Goal: Task Accomplishment & Management: Use online tool/utility

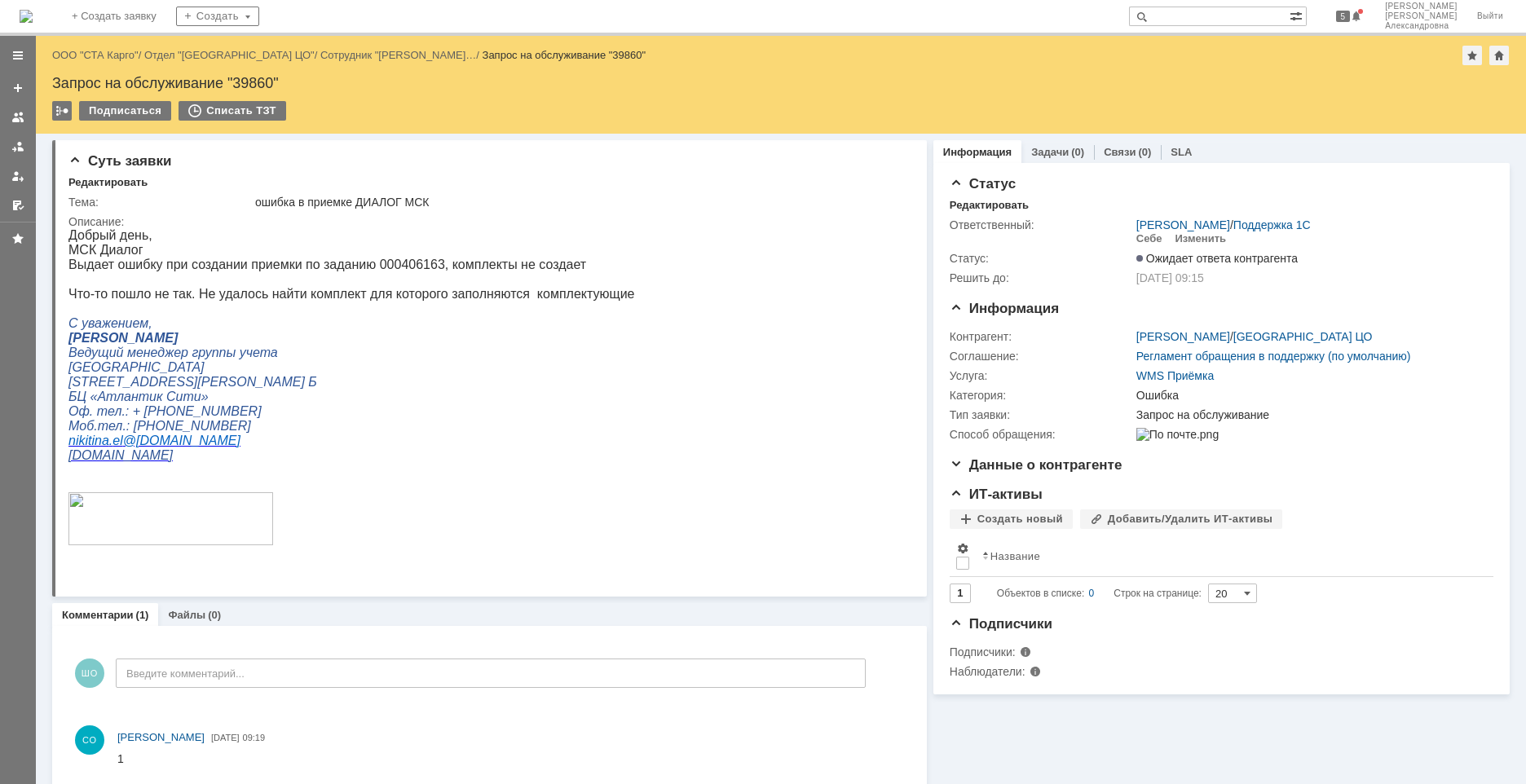
click at [91, 61] on div "Назад | ООО "СТА Карго" / Отдел "Санкт-Петербург ЦО" / Сотрудник "Никитина Елен…" at bounding box center [780, 55] width 1457 height 20
click at [94, 59] on link "ООО "СТА Карго"" at bounding box center [95, 54] width 86 height 12
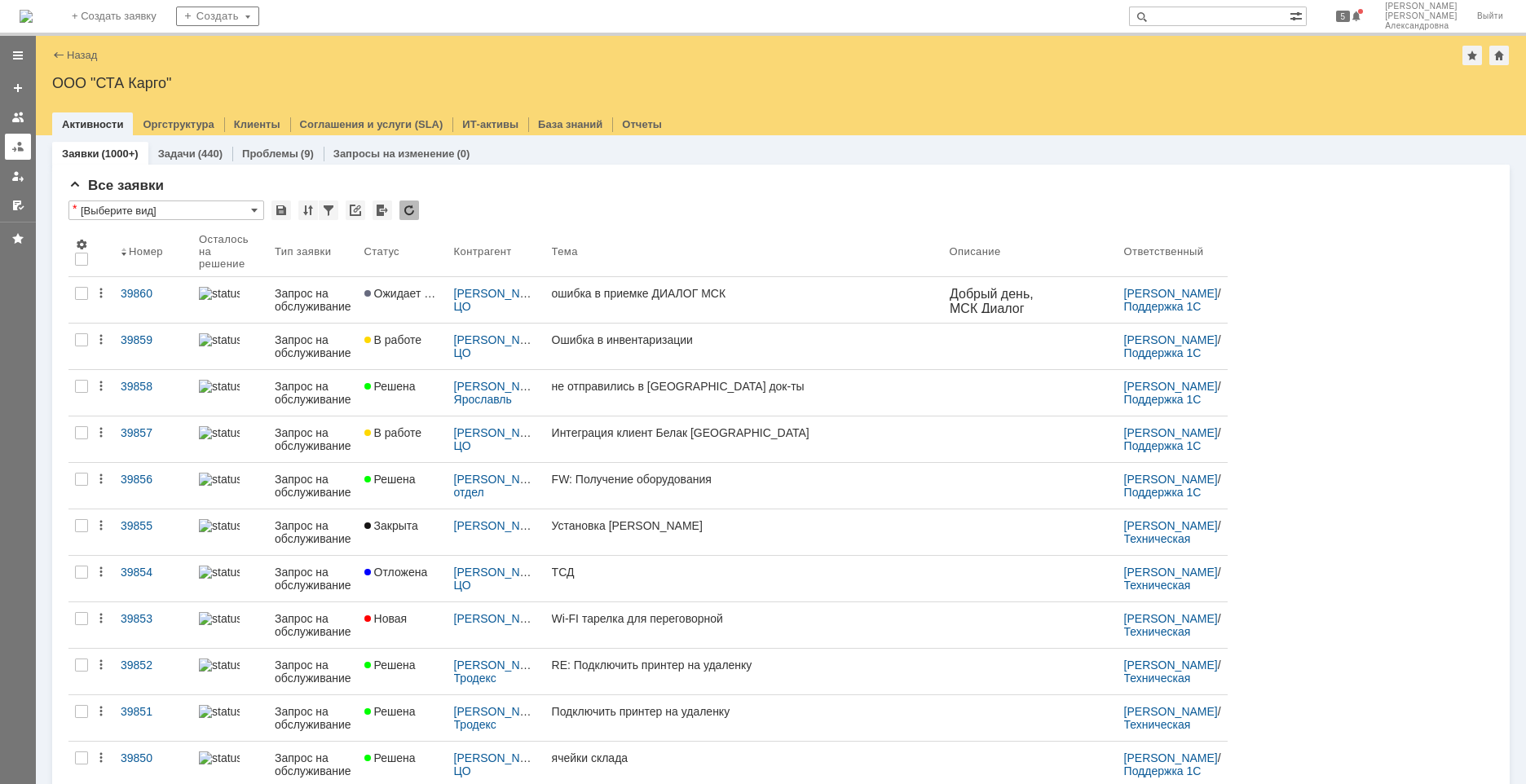
click at [23, 150] on div at bounding box center [17, 146] width 13 height 13
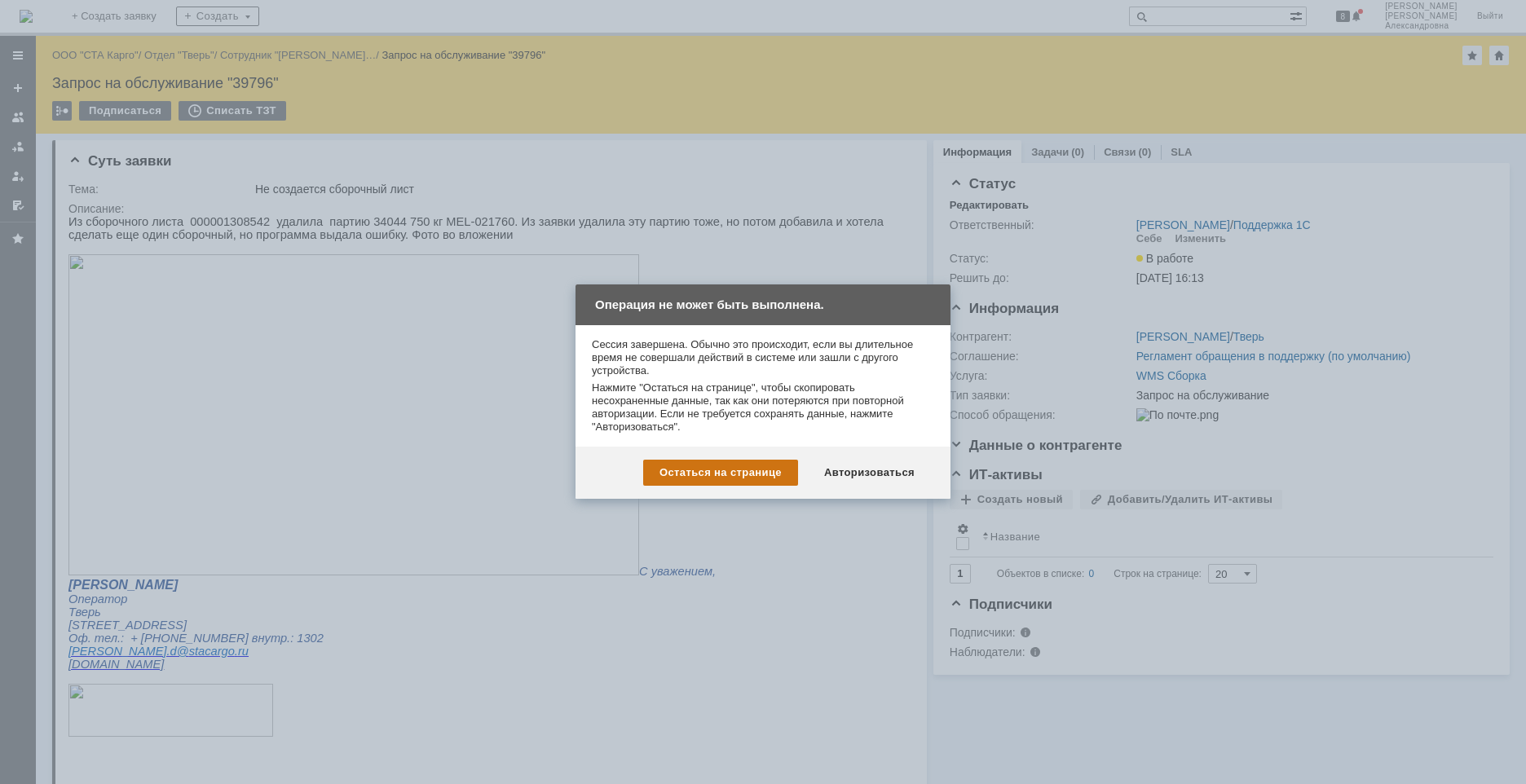
click at [749, 468] on div "Остаться на странице" at bounding box center [720, 472] width 155 height 26
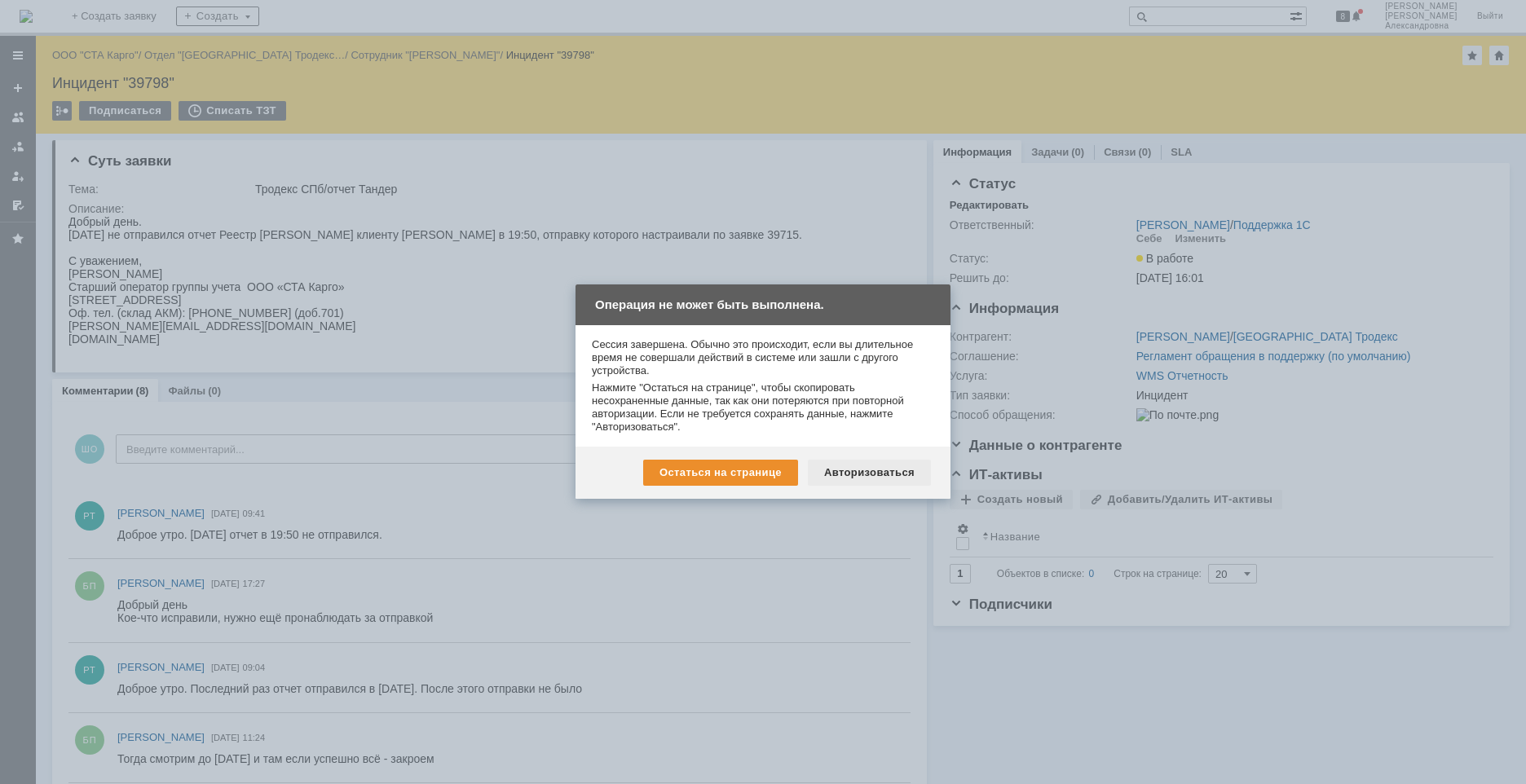
click at [852, 472] on div "Авторизоваться" at bounding box center [869, 472] width 123 height 26
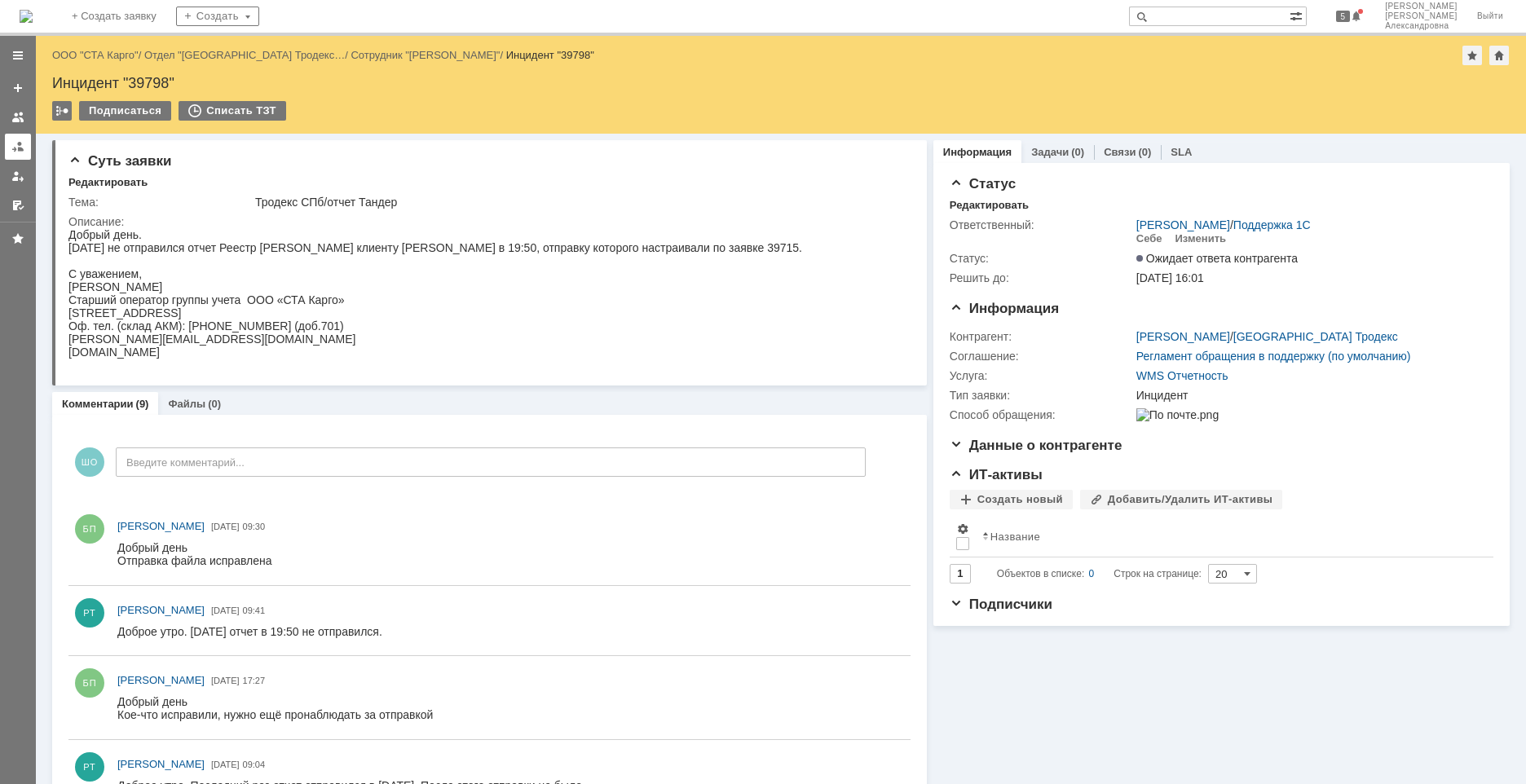
click at [28, 142] on link at bounding box center [18, 146] width 26 height 26
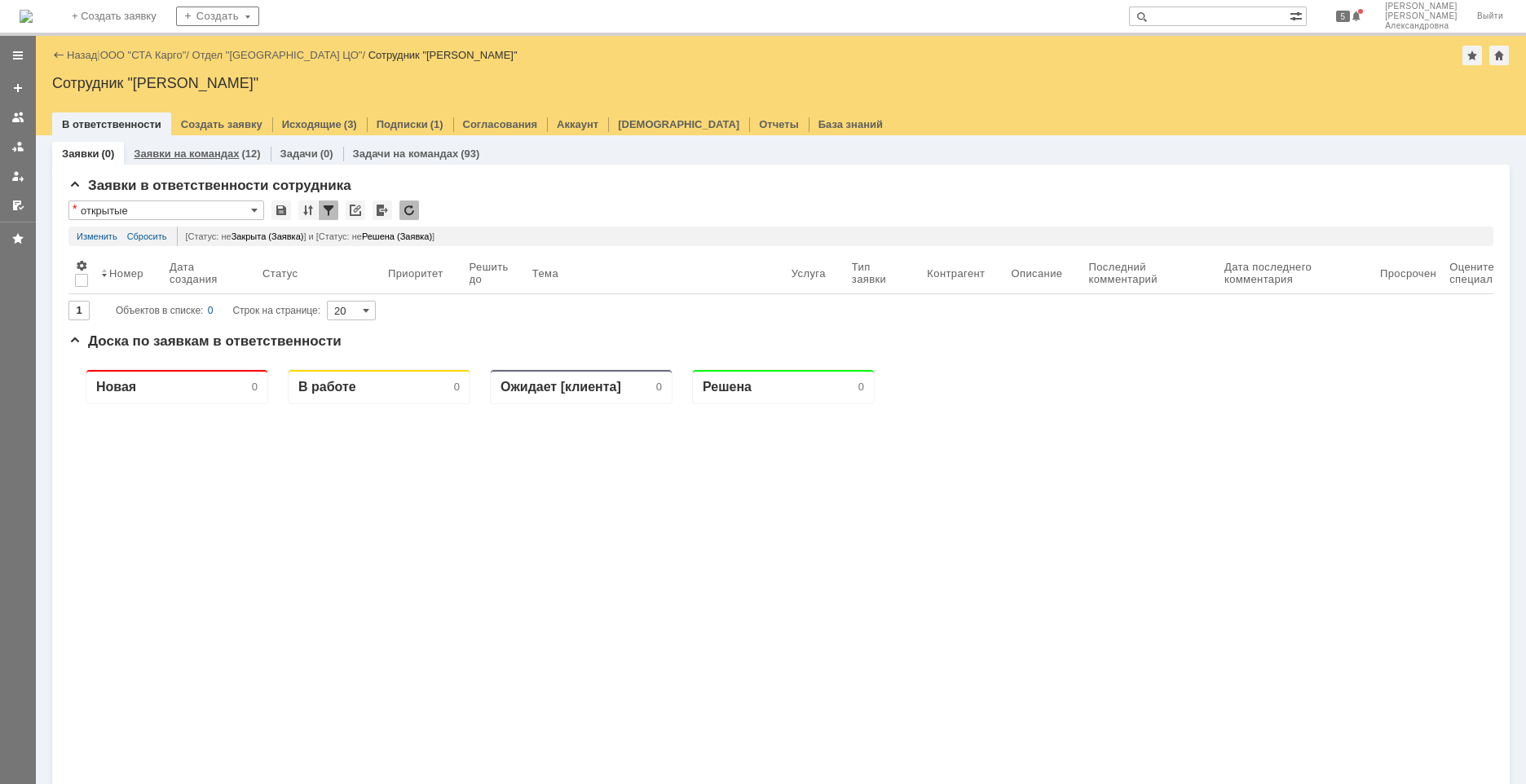
click at [208, 161] on div "Заявки на командах (12)" at bounding box center [196, 154] width 146 height 24
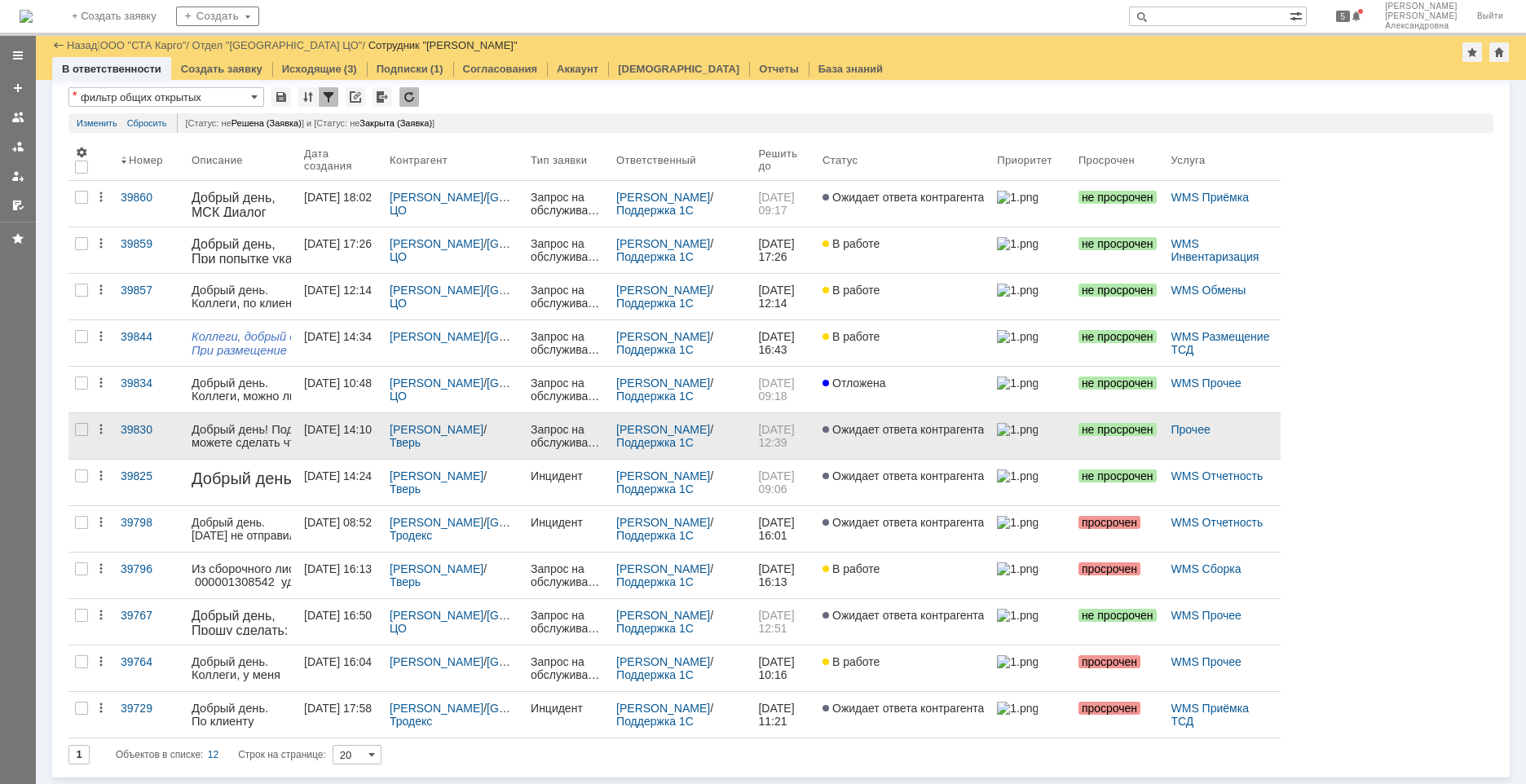
scroll to position [58, 0]
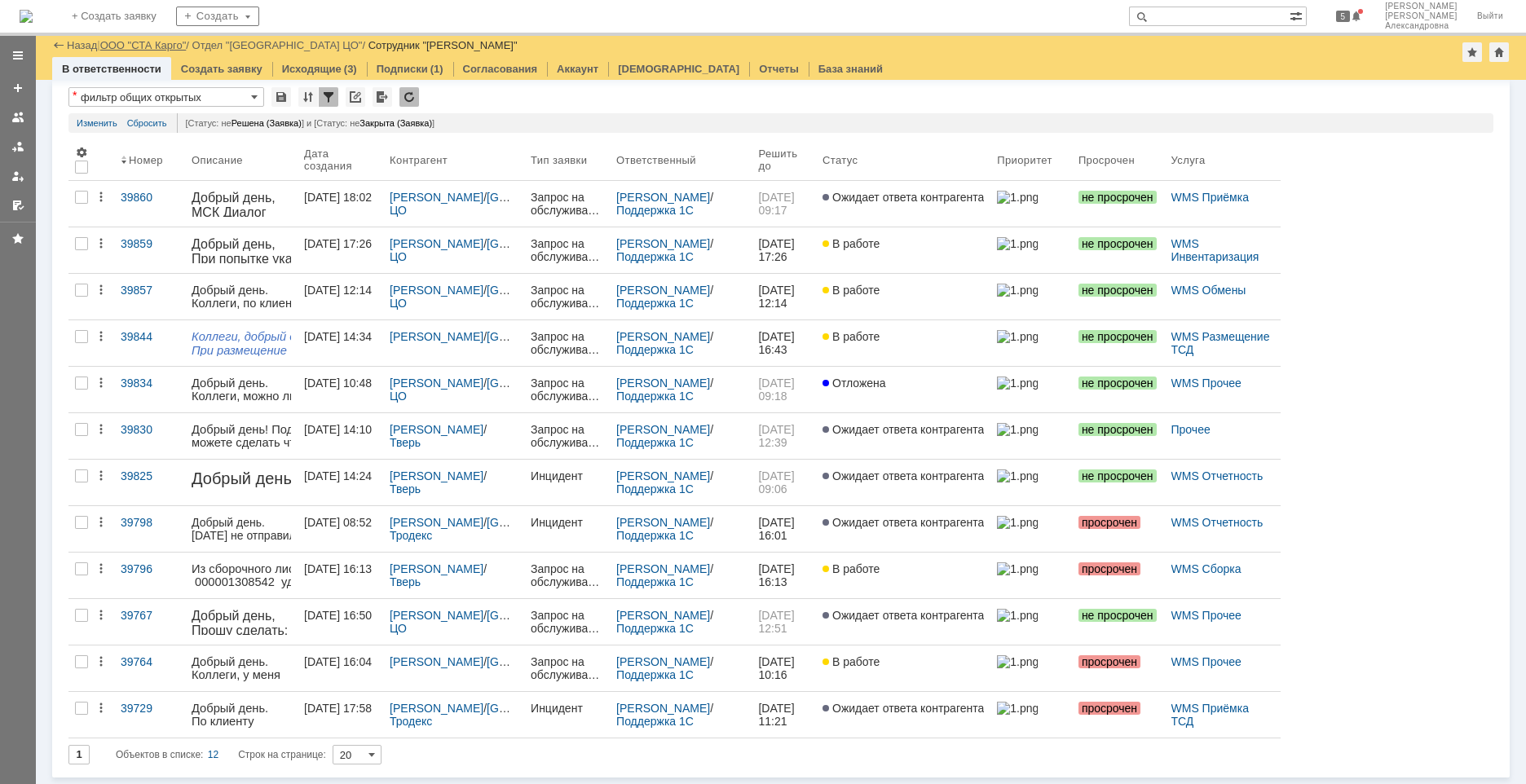
click at [169, 43] on link "ООО "СТА Карго"" at bounding box center [143, 45] width 86 height 12
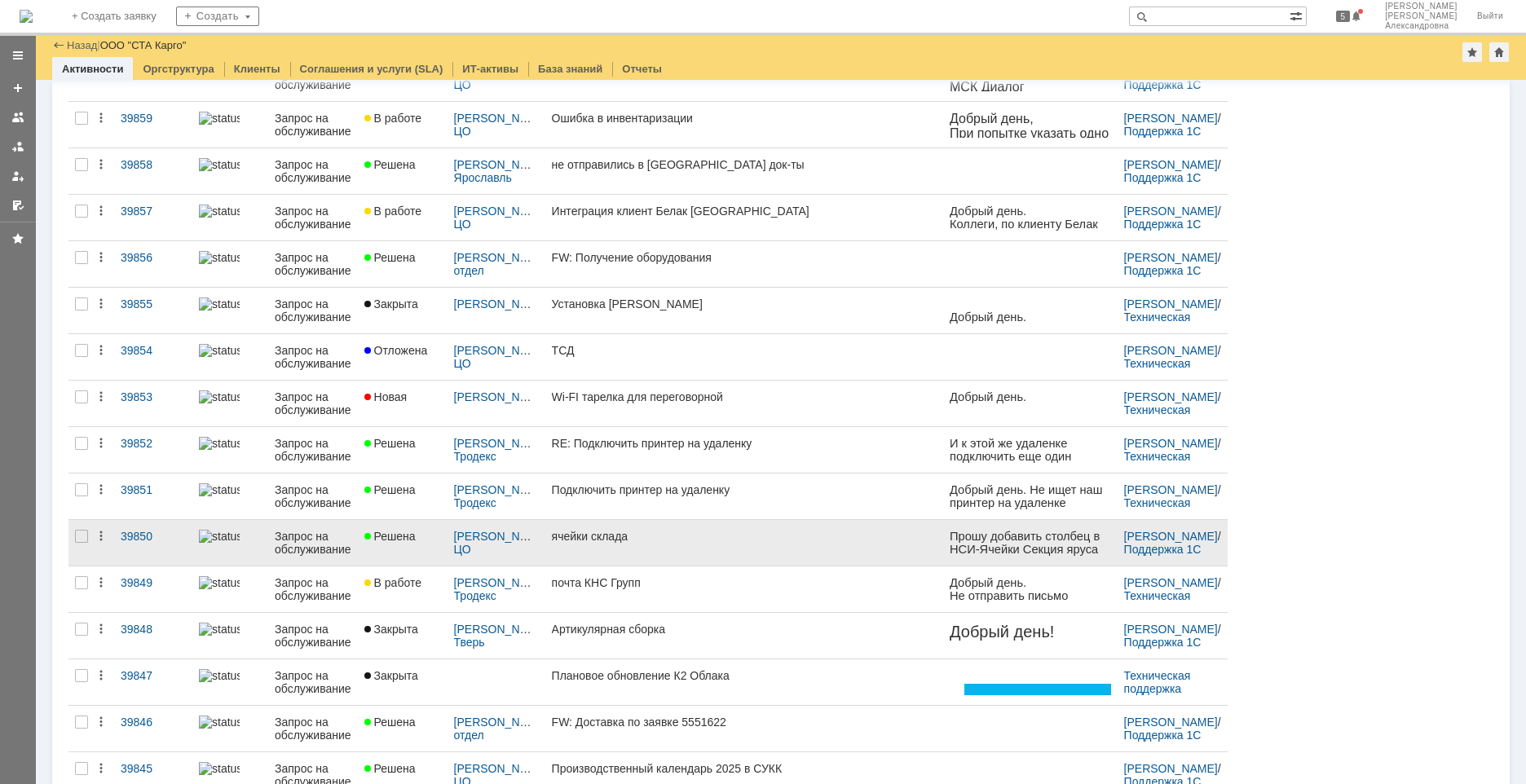
scroll to position [244, 0]
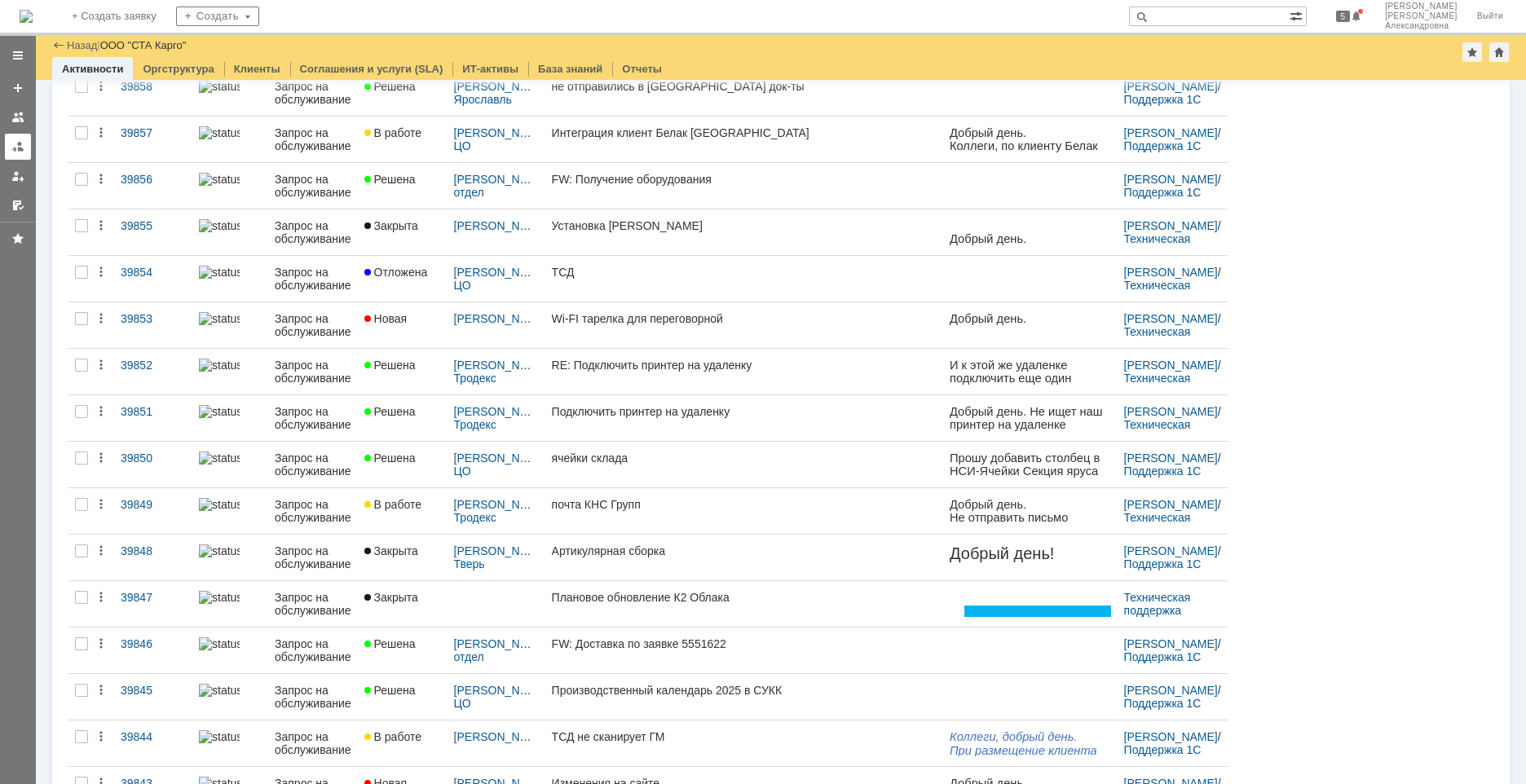
click at [15, 150] on div at bounding box center [17, 146] width 13 height 13
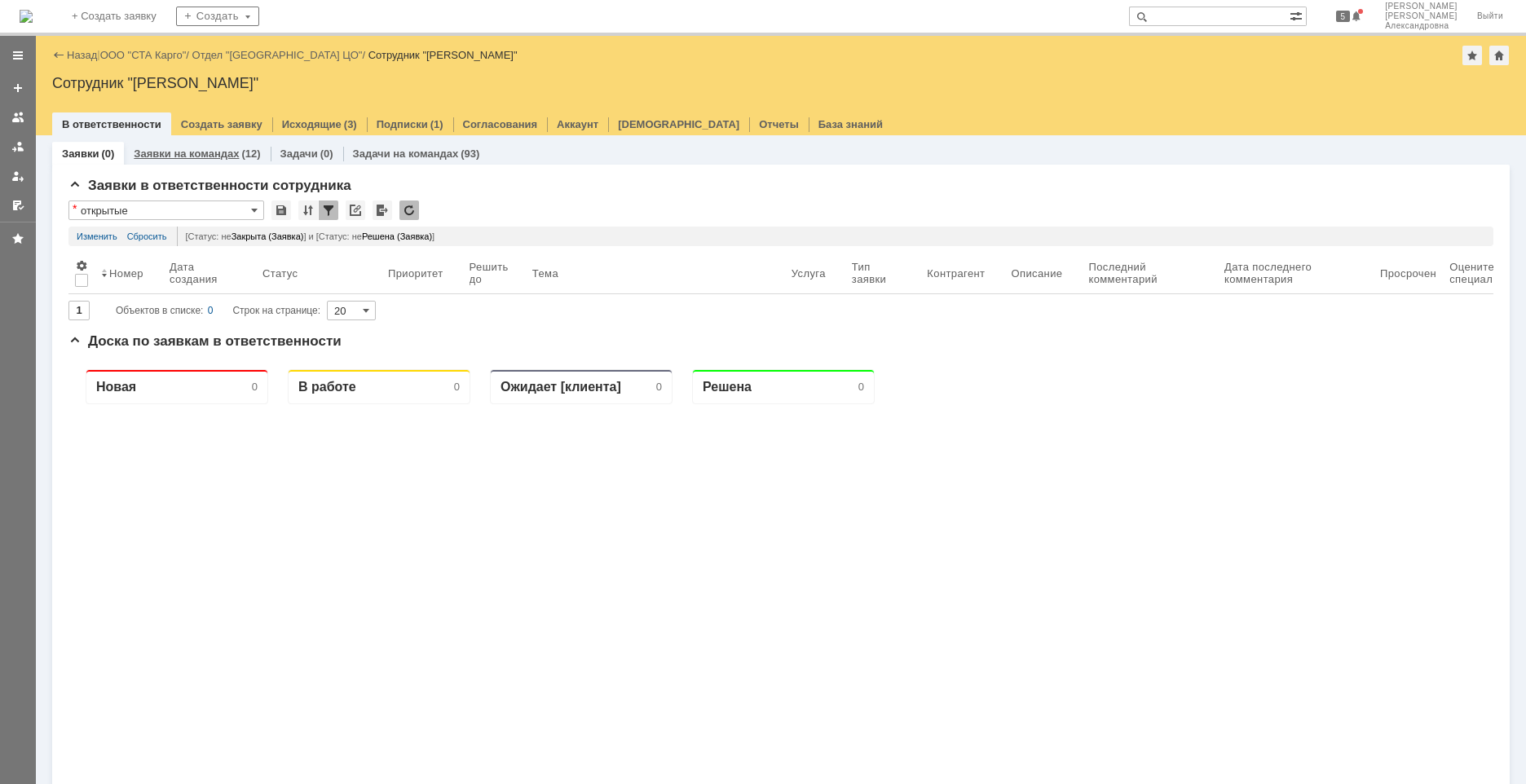
click at [220, 154] on link "Заявки на командах" at bounding box center [186, 153] width 105 height 12
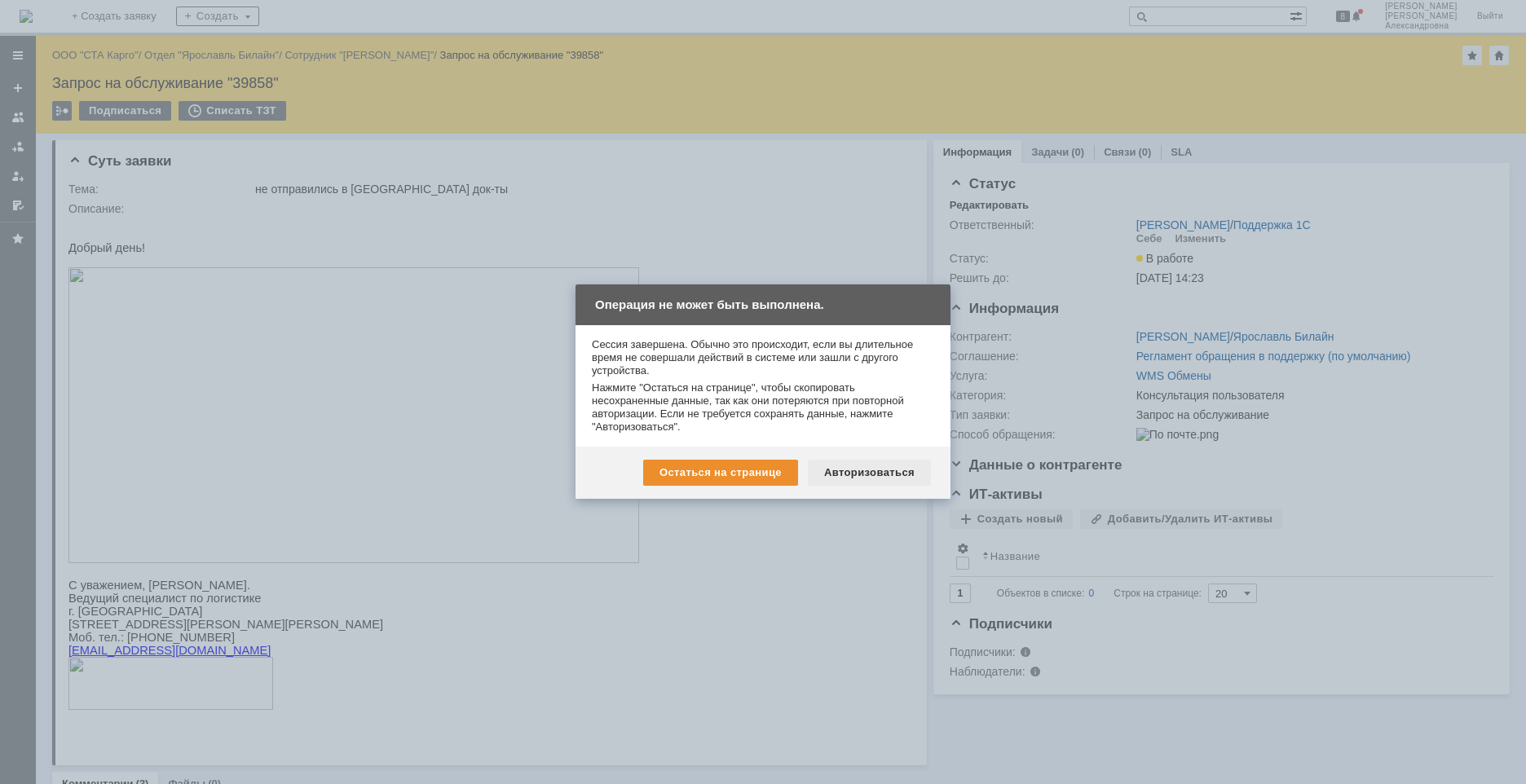
click at [866, 465] on div "Авторизоваться" at bounding box center [869, 472] width 123 height 26
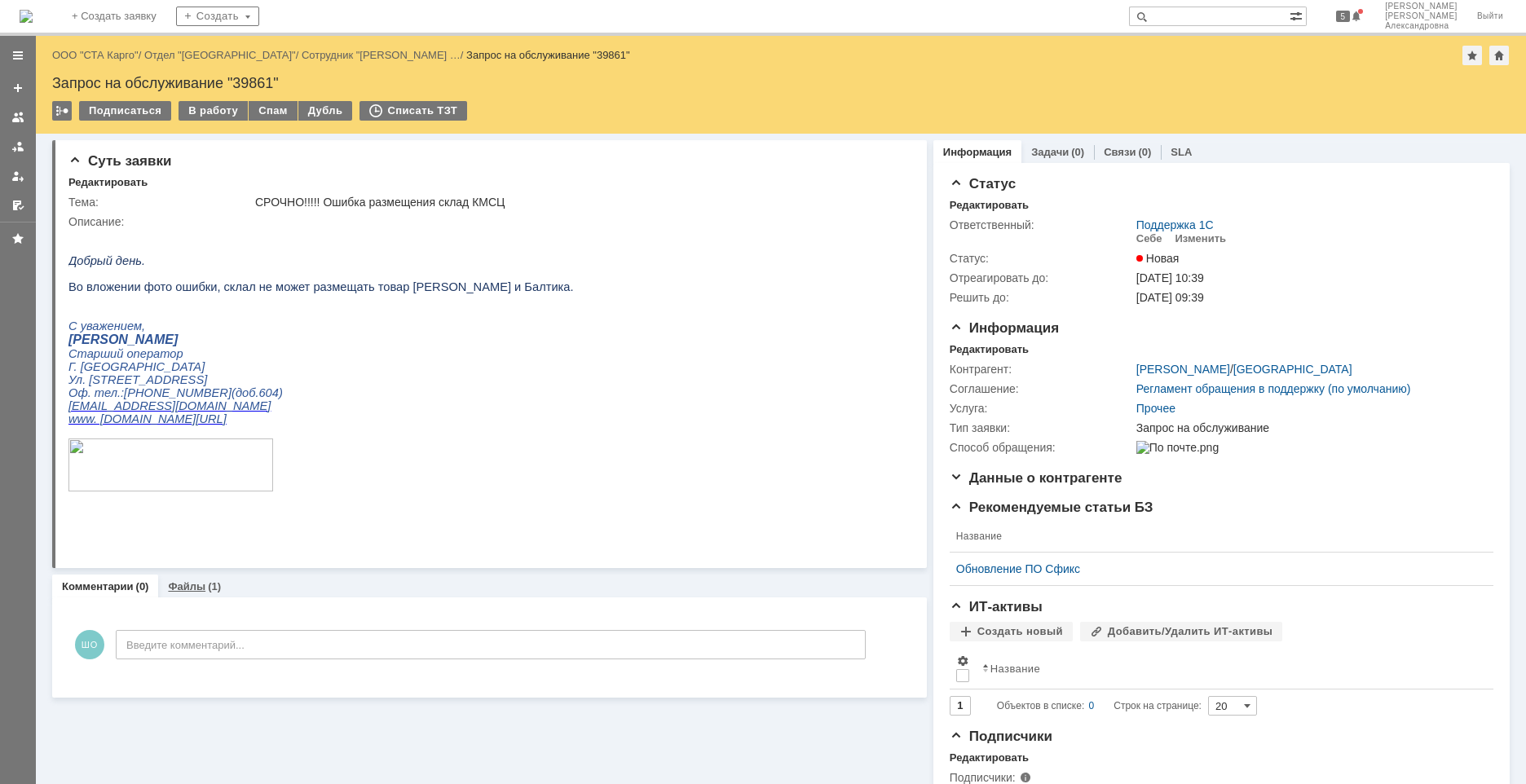
click at [180, 581] on link "Файлы" at bounding box center [186, 587] width 37 height 12
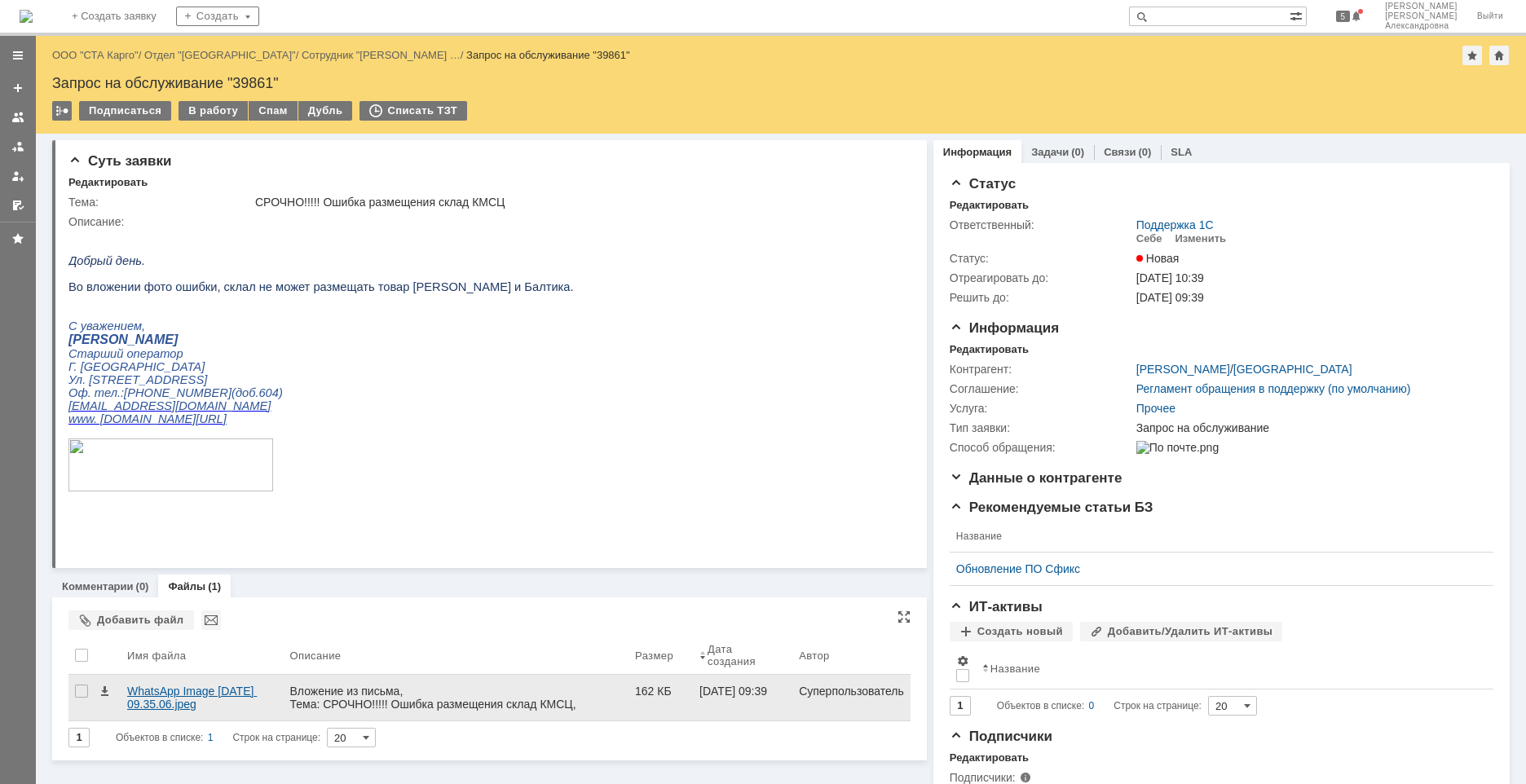
click at [204, 684] on div "WhatsApp Image 2025-10-08 at 09.35.06.jpeg" at bounding box center [202, 698] width 162 height 46
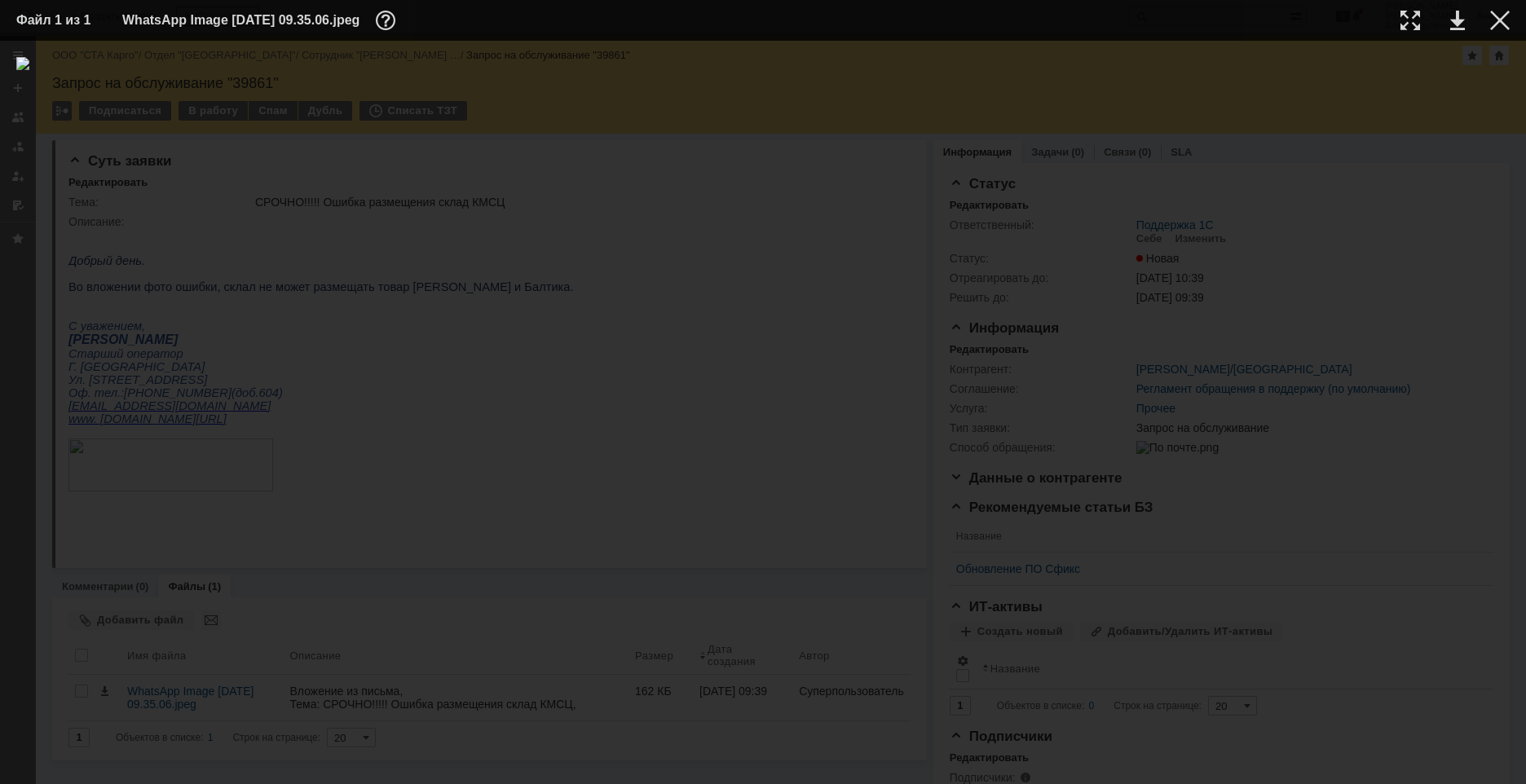
click at [1510, 25] on table "Файл 1 из 1 WhatsApp Image 2025-10-08 at 09.35.06.jpeg" at bounding box center [763, 20] width 1526 height 41
